Goal: Task Accomplishment & Management: Complete application form

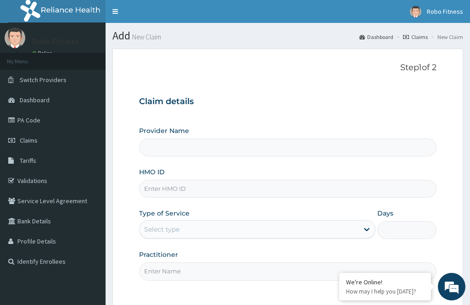
type input "Robo Fitness"
type input "1"
click at [220, 183] on input "HMO ID" at bounding box center [287, 189] width 297 height 18
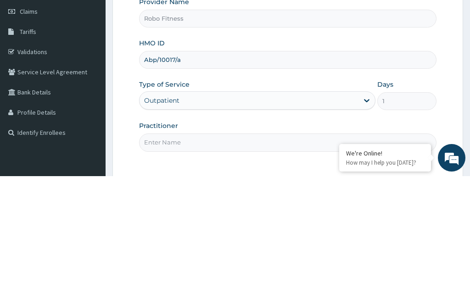
scroll to position [4, 0]
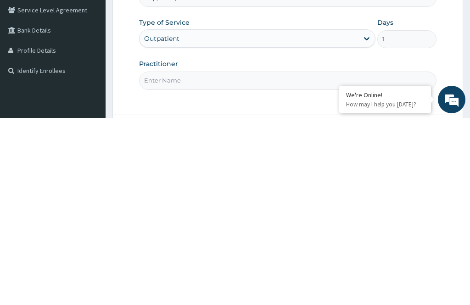
type input "Abp/10017/a"
click at [212, 259] on input "Practitioner" at bounding box center [287, 268] width 297 height 18
type input "Non"
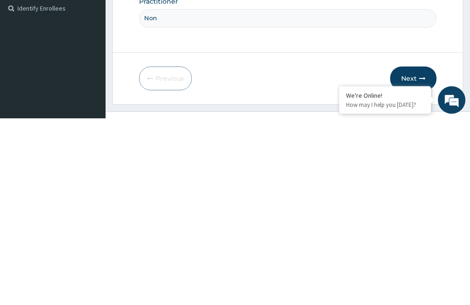
click at [419, 262] on icon "button" at bounding box center [422, 265] width 6 height 6
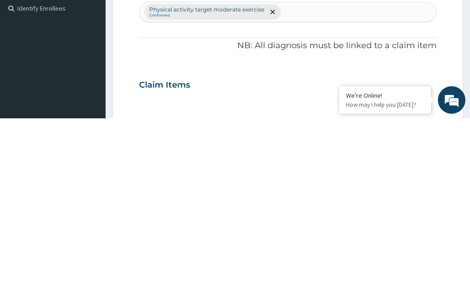
scroll to position [83, 0]
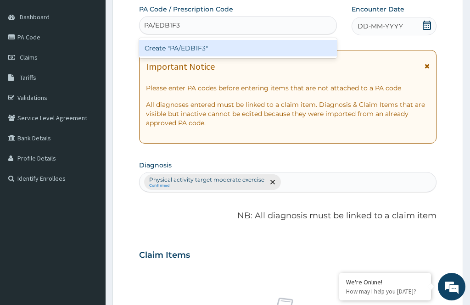
click at [281, 50] on div "Create "PA/EDB1F3"" at bounding box center [238, 48] width 198 height 17
type input "PA/EDB1F3"
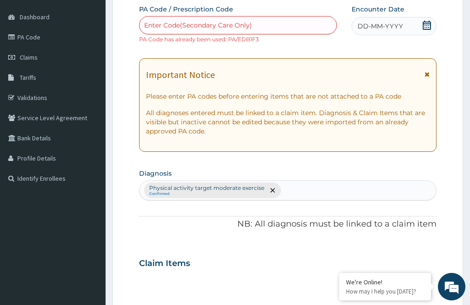
click at [383, 27] on span "DD-MM-YYYY" at bounding box center [379, 26] width 45 height 9
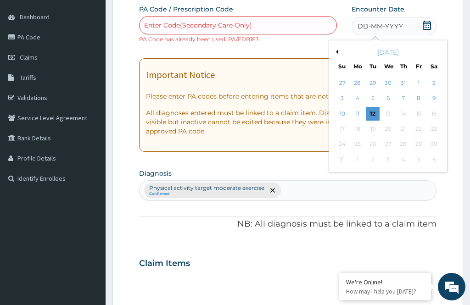
click at [367, 111] on div "12" at bounding box center [373, 114] width 14 height 14
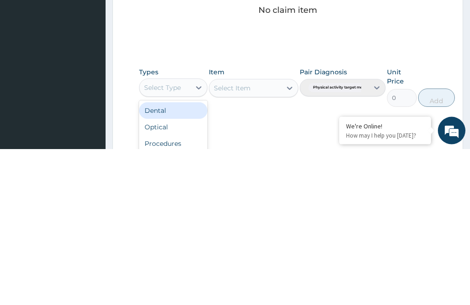
scroll to position [270, 0]
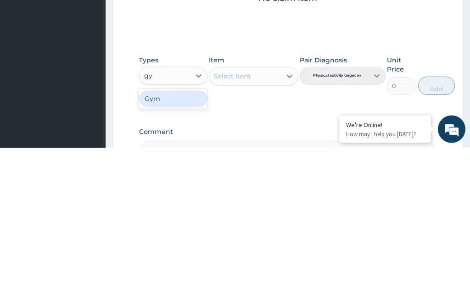
click at [180, 248] on div "Gym" at bounding box center [173, 256] width 68 height 17
type input "gy"
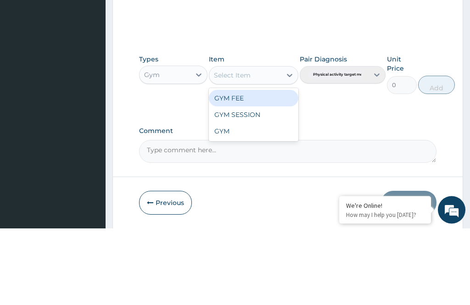
click at [259, 183] on div "GYM SESSION" at bounding box center [253, 191] width 89 height 17
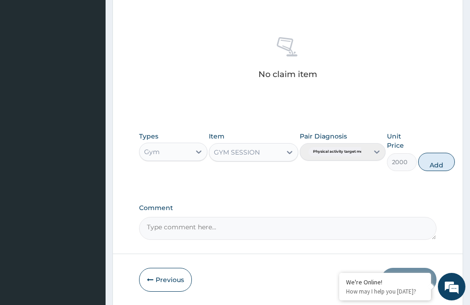
click at [426, 159] on button "Add" at bounding box center [436, 162] width 37 height 18
type input "0"
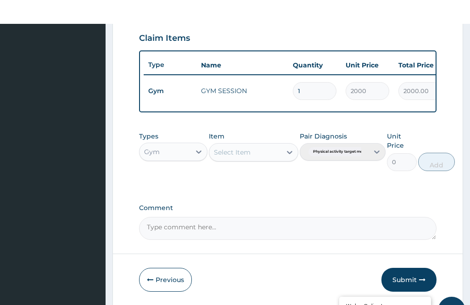
scroll to position [338, 0]
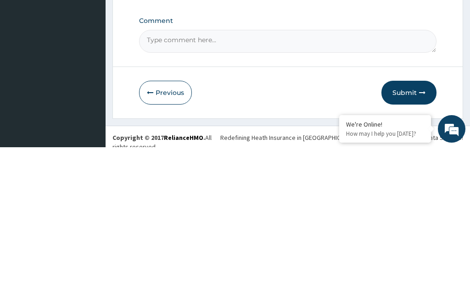
click at [411, 239] on button "Submit" at bounding box center [408, 251] width 55 height 24
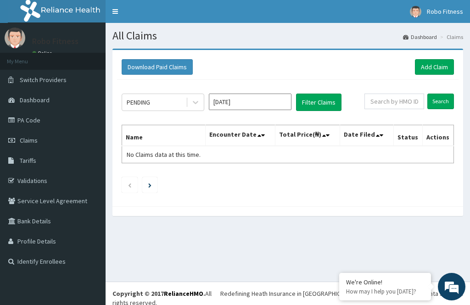
click at [429, 68] on link "Add Claim" at bounding box center [434, 67] width 39 height 16
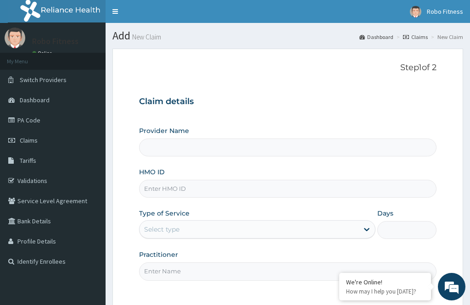
click at [200, 190] on input "HMO ID" at bounding box center [287, 189] width 297 height 18
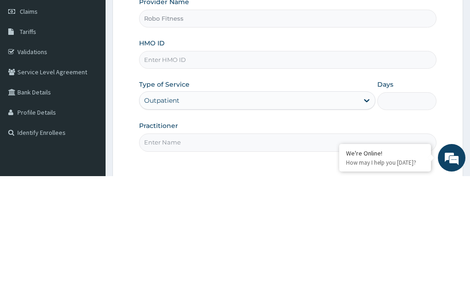
type input "Robo Fitness"
type input "1"
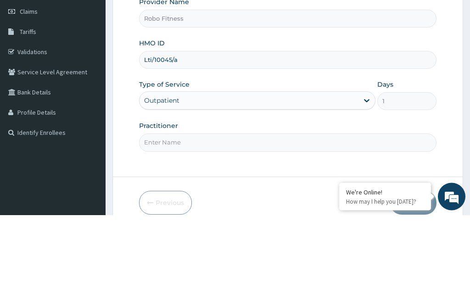
scroll to position [39, 0]
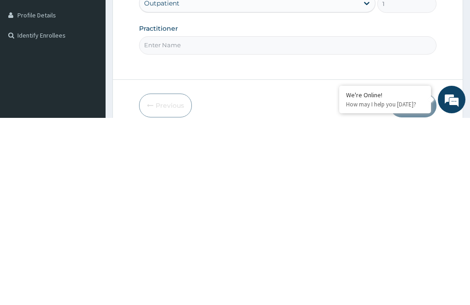
type input "Lti/10045/a"
click at [258, 223] on input "Practitioner" at bounding box center [287, 232] width 297 height 18
type input "Non"
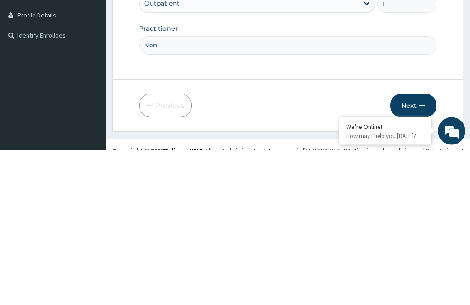
scroll to position [83, 0]
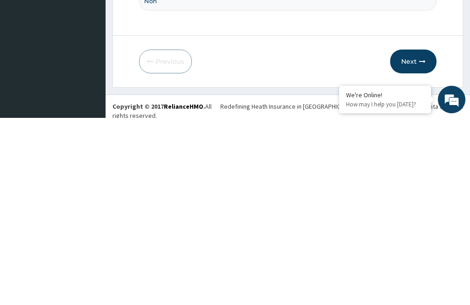
click at [414, 237] on button "Next" at bounding box center [413, 249] width 46 height 24
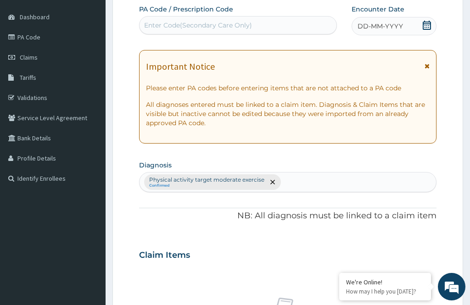
click at [383, 21] on div "DD-MM-YYYY" at bounding box center [393, 26] width 85 height 18
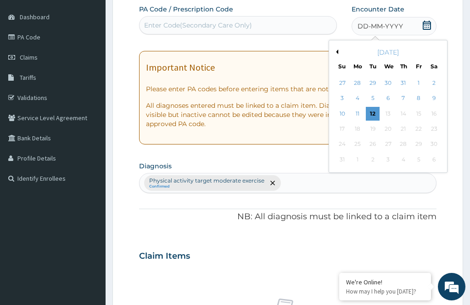
click at [374, 111] on div "12" at bounding box center [373, 114] width 14 height 14
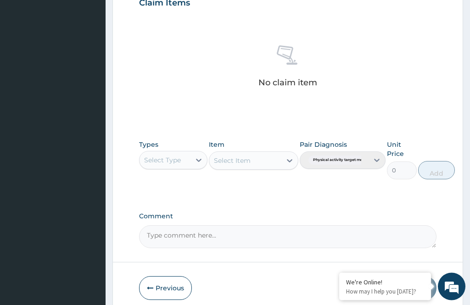
scroll to position [344, 0]
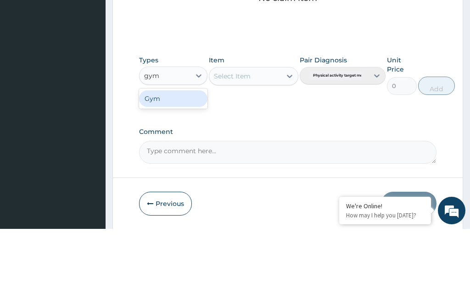
click at [190, 167] on div "Gym" at bounding box center [173, 175] width 68 height 17
type input "gym"
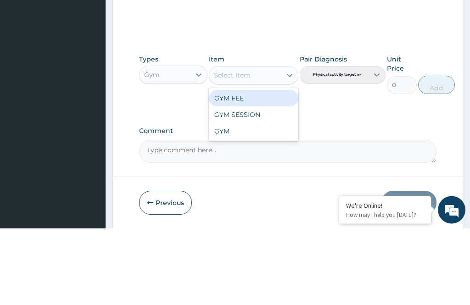
click at [273, 183] on div "GYM SESSION" at bounding box center [253, 191] width 89 height 17
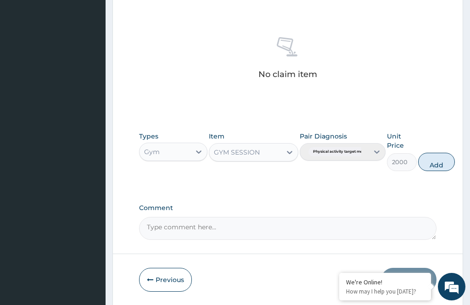
click at [441, 157] on button "Add" at bounding box center [436, 162] width 37 height 18
type input "0"
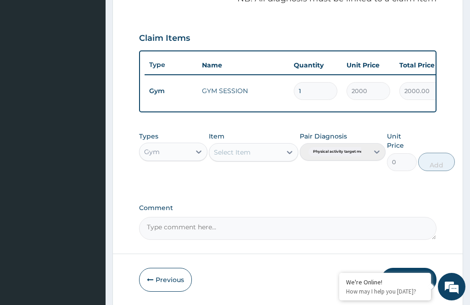
scroll to position [329, 0]
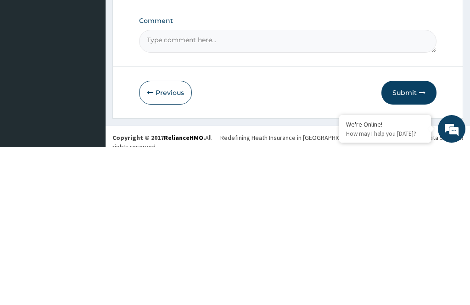
click at [415, 239] on button "Submit" at bounding box center [408, 251] width 55 height 24
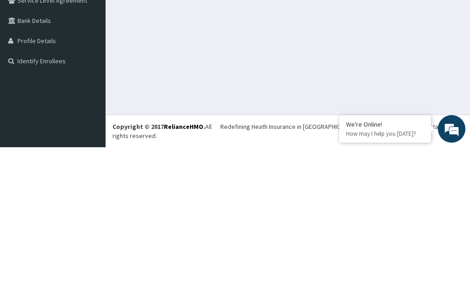
scroll to position [4, 0]
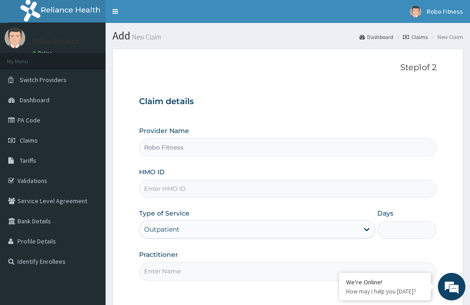
type input "Robo Fitness"
type input "1"
click at [224, 194] on input "HMO ID" at bounding box center [287, 189] width 297 height 18
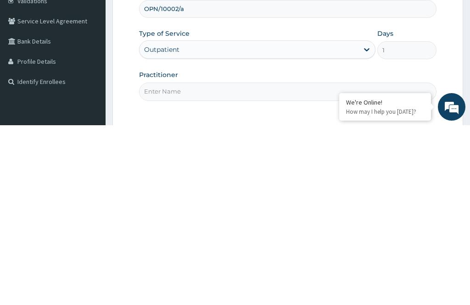
type input "OPN/10002/a"
click at [183, 262] on input "Practitioner" at bounding box center [287, 271] width 297 height 18
type input "Non"
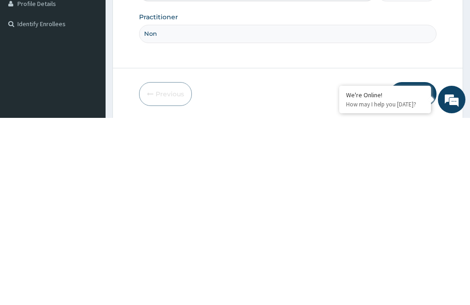
scroll to position [83, 0]
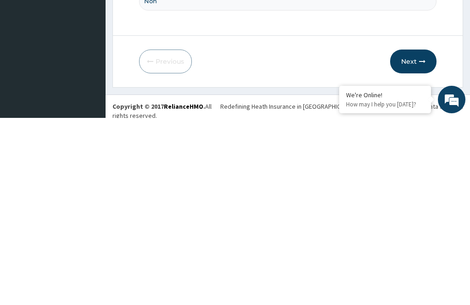
click at [417, 237] on button "Next" at bounding box center [413, 249] width 46 height 24
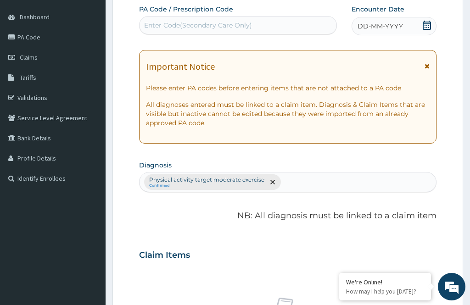
click at [394, 30] on span "DD-MM-YYYY" at bounding box center [379, 26] width 45 height 9
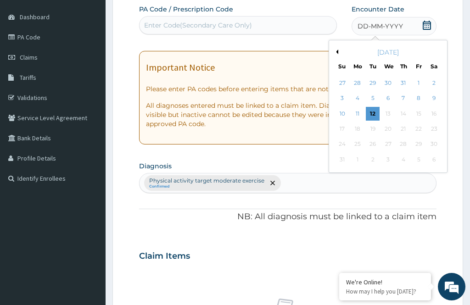
click at [372, 109] on div "12" at bounding box center [373, 114] width 14 height 14
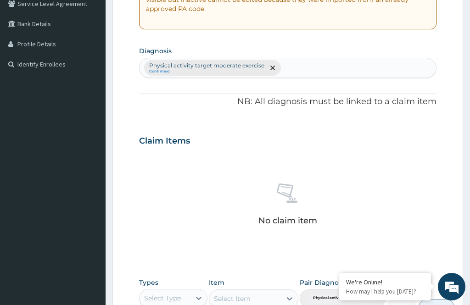
scroll to position [262, 0]
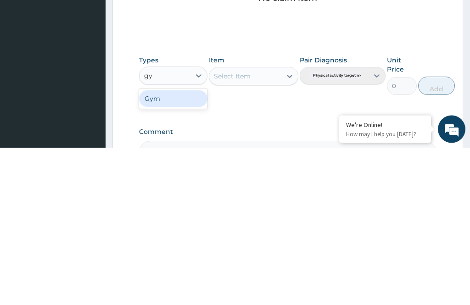
click at [183, 248] on div "Gym" at bounding box center [173, 256] width 68 height 17
type input "gy"
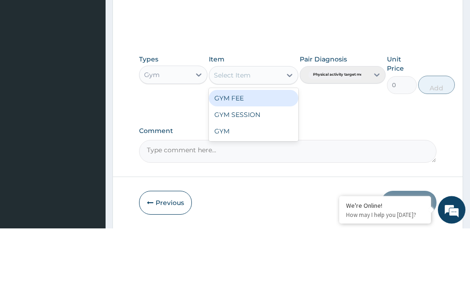
click at [266, 183] on div "GYM SESSION" at bounding box center [253, 191] width 89 height 17
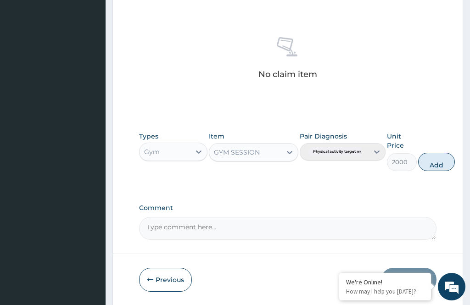
click at [435, 157] on button "Add" at bounding box center [436, 162] width 37 height 18
type input "0"
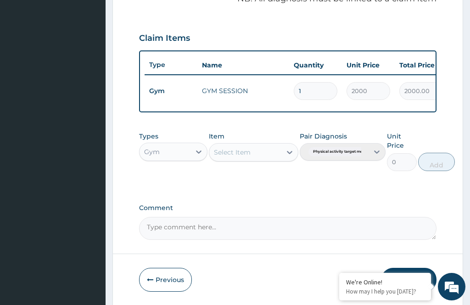
scroll to position [329, 0]
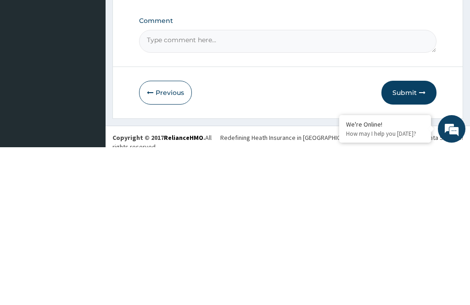
click at [414, 239] on button "Submit" at bounding box center [408, 251] width 55 height 24
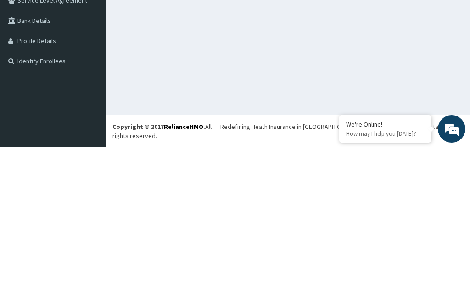
scroll to position [4, 0]
